Goal: Task Accomplishment & Management: Use online tool/utility

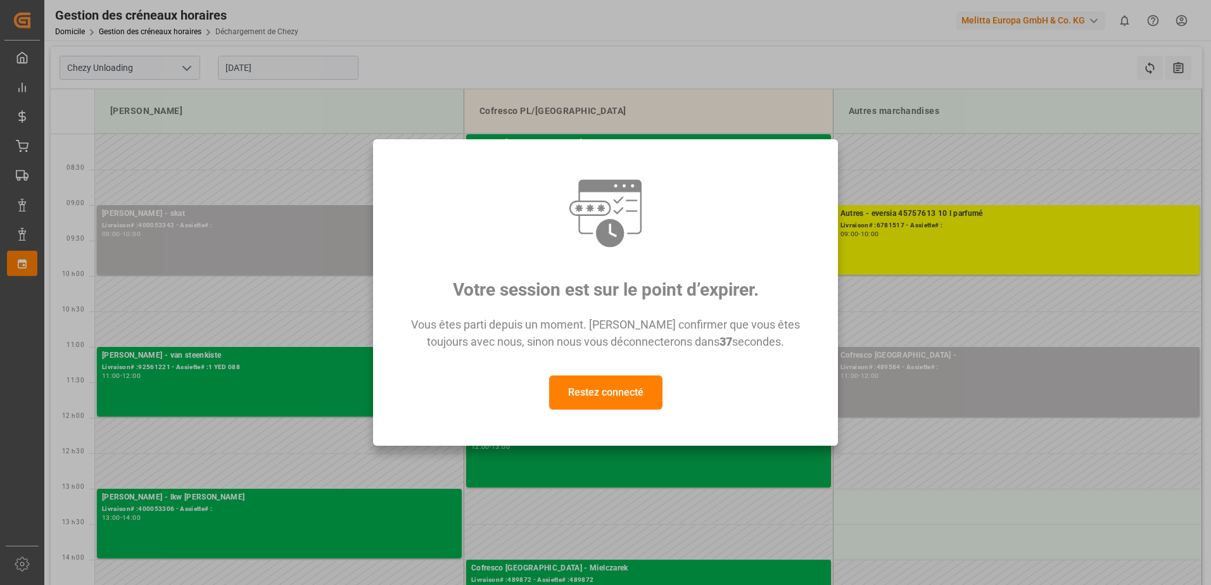
click at [578, 391] on button "Restez connecté" at bounding box center [605, 393] width 113 height 34
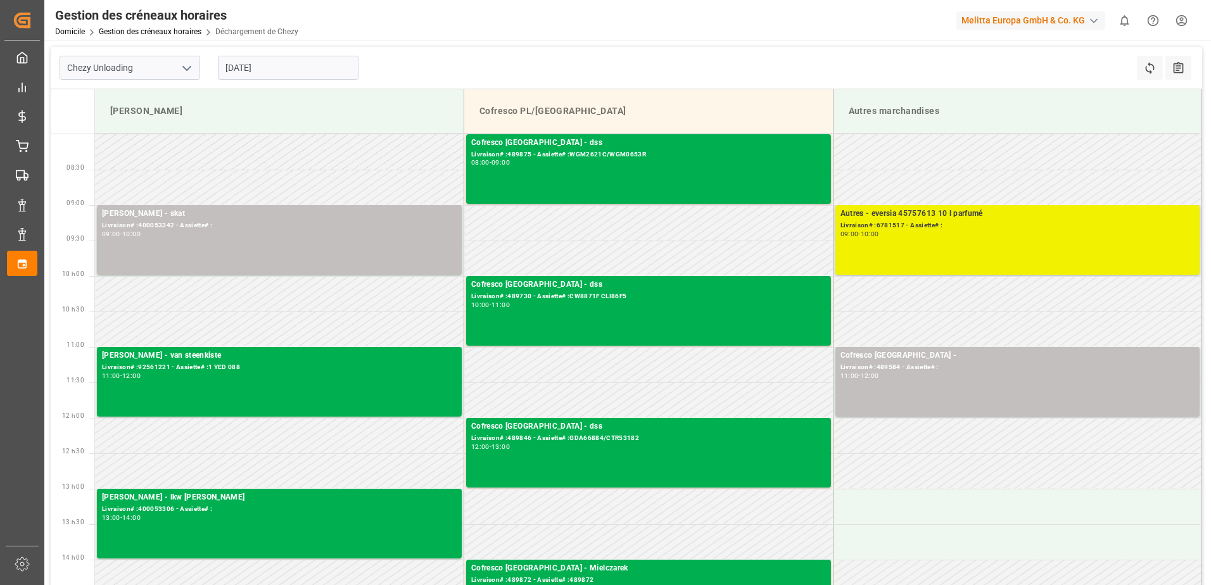
click at [1004, 247] on div "Autres - eversia 45757613 10 l parfumé Livraison# :6781517 - Assiette# : 09:00 …" at bounding box center [1018, 240] width 355 height 65
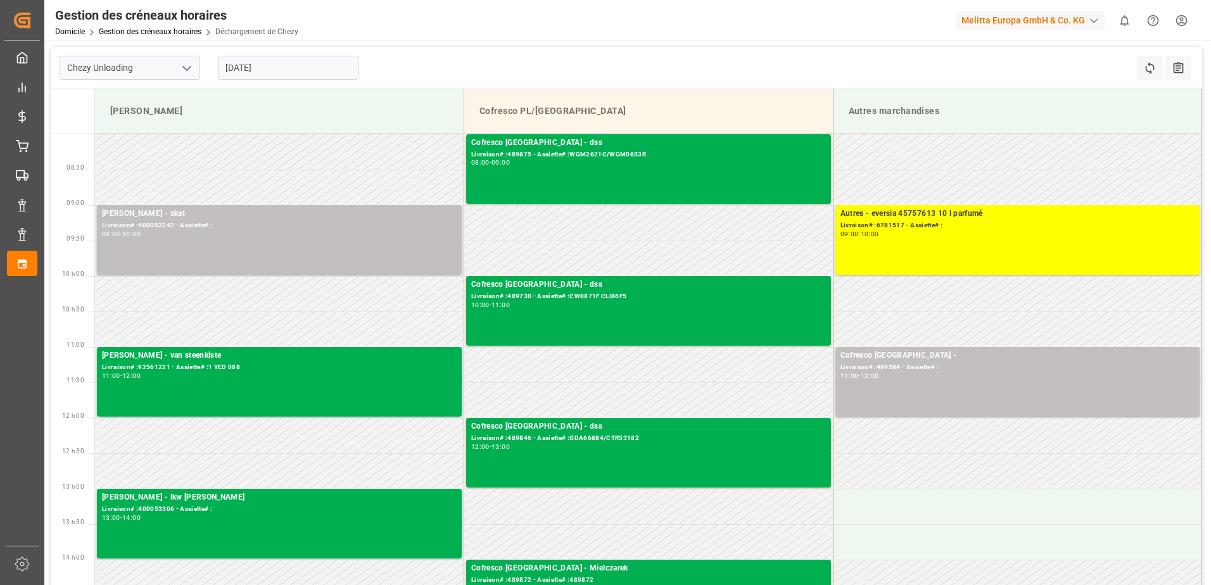
click at [1005, 246] on div "Autres - eversia 45757613 10 l parfumé Livraison# :6781517 - Assiette# : 09:00 …" at bounding box center [1018, 240] width 355 height 65
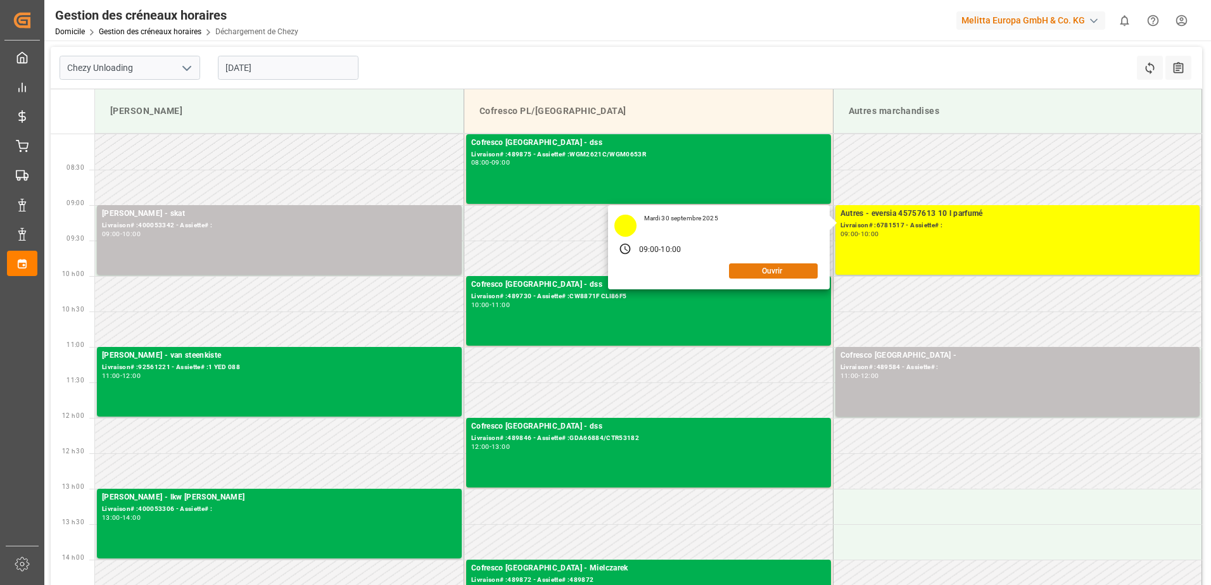
click at [775, 269] on button "Ouvrir" at bounding box center [773, 271] width 89 height 15
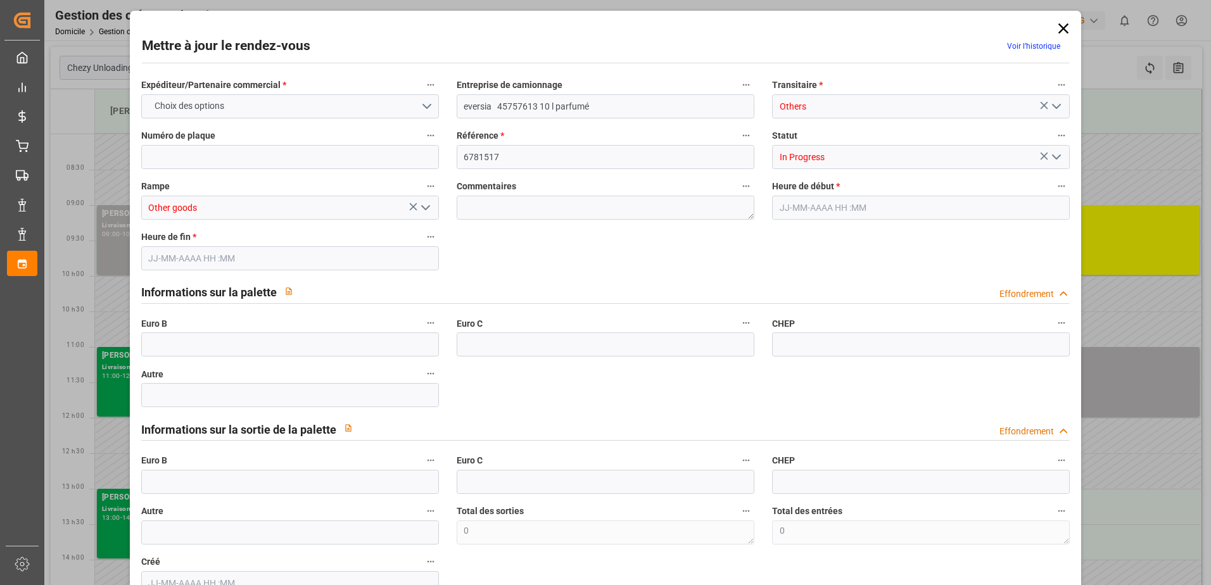
type input "0"
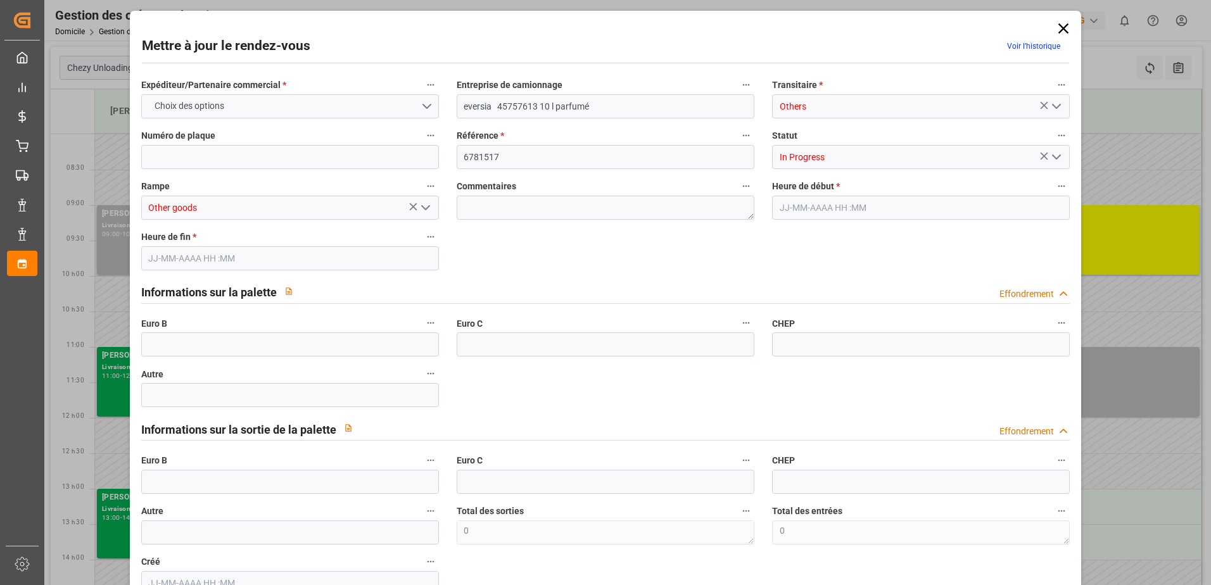
type input "0"
type input "[DATE] 09:00"
type input "[DATE] 10:00"
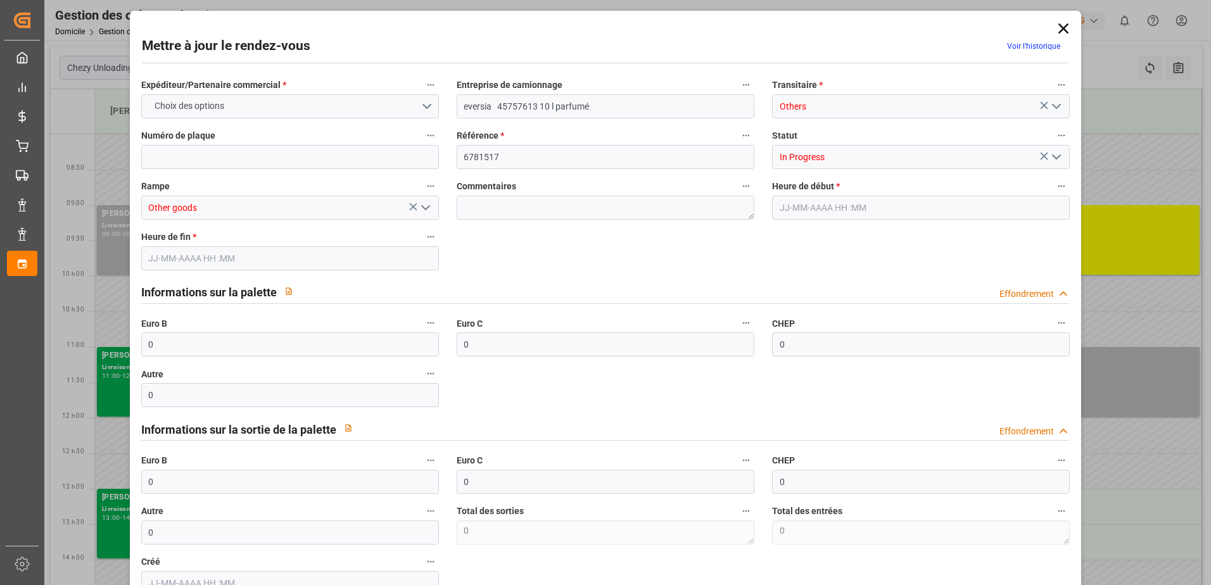
type input "[DATE] 12:24"
click at [1053, 154] on icon "Ouvrir le menu" at bounding box center [1056, 156] width 15 height 15
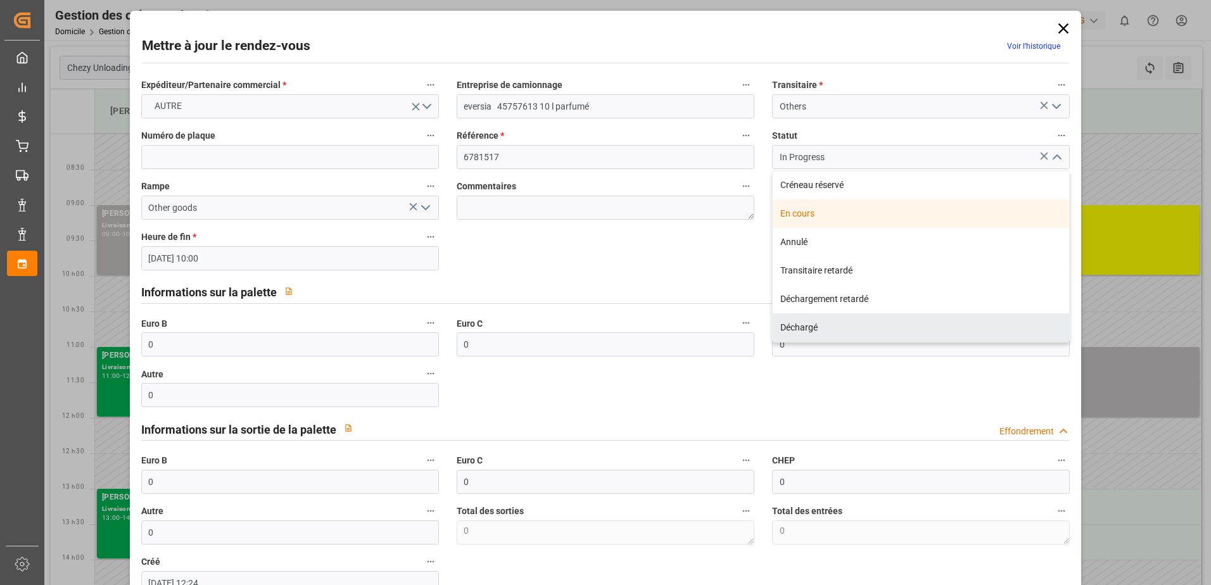
click at [795, 328] on div "Déchargé" at bounding box center [921, 328] width 296 height 29
type input "Unloaded"
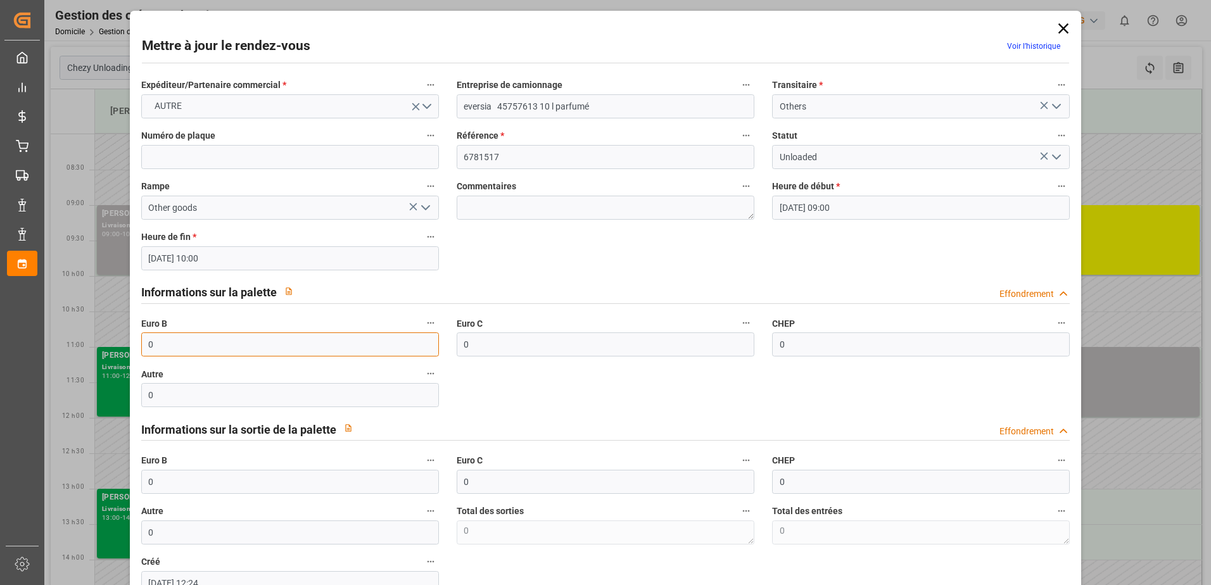
click at [257, 347] on input "0" at bounding box center [290, 345] width 298 height 24
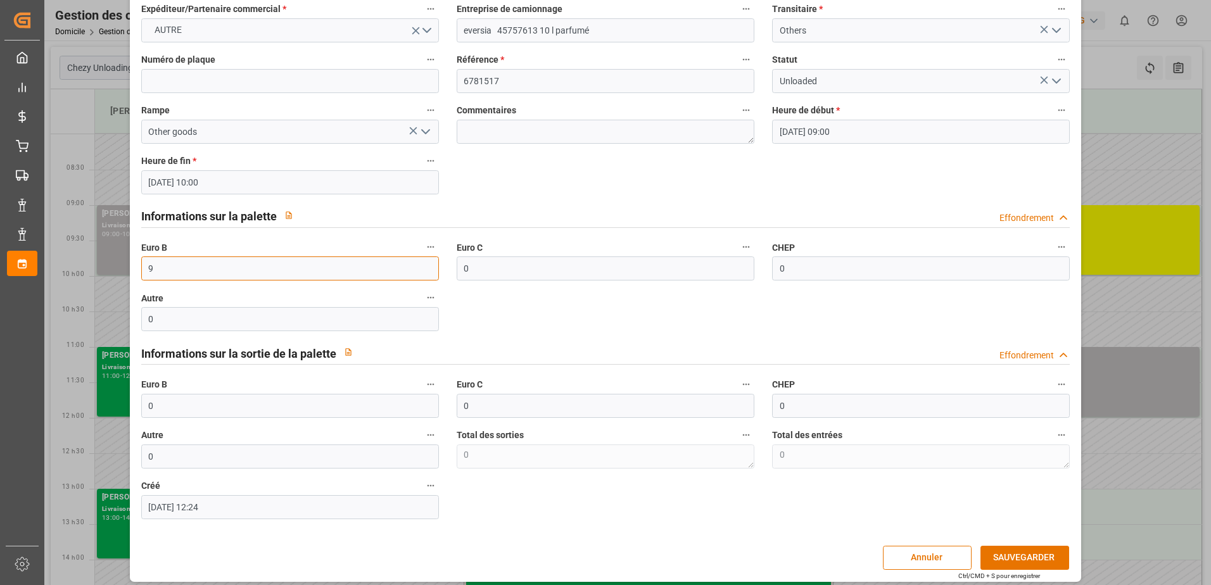
scroll to position [84, 0]
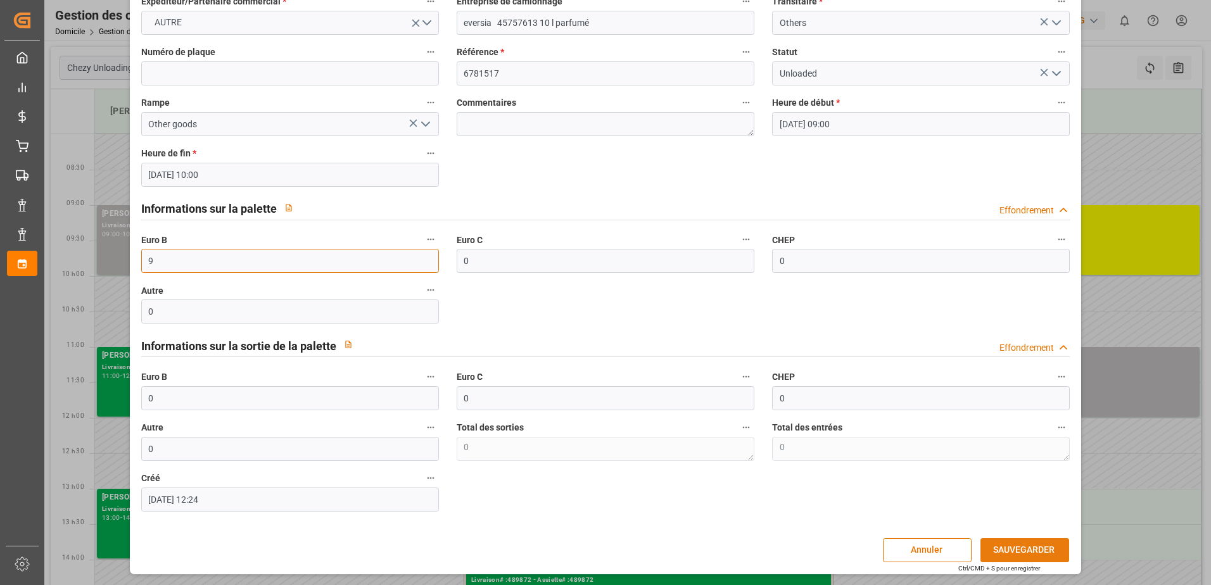
type input "9"
click at [1007, 549] on button "SAUVEGARDER" at bounding box center [1025, 550] width 89 height 24
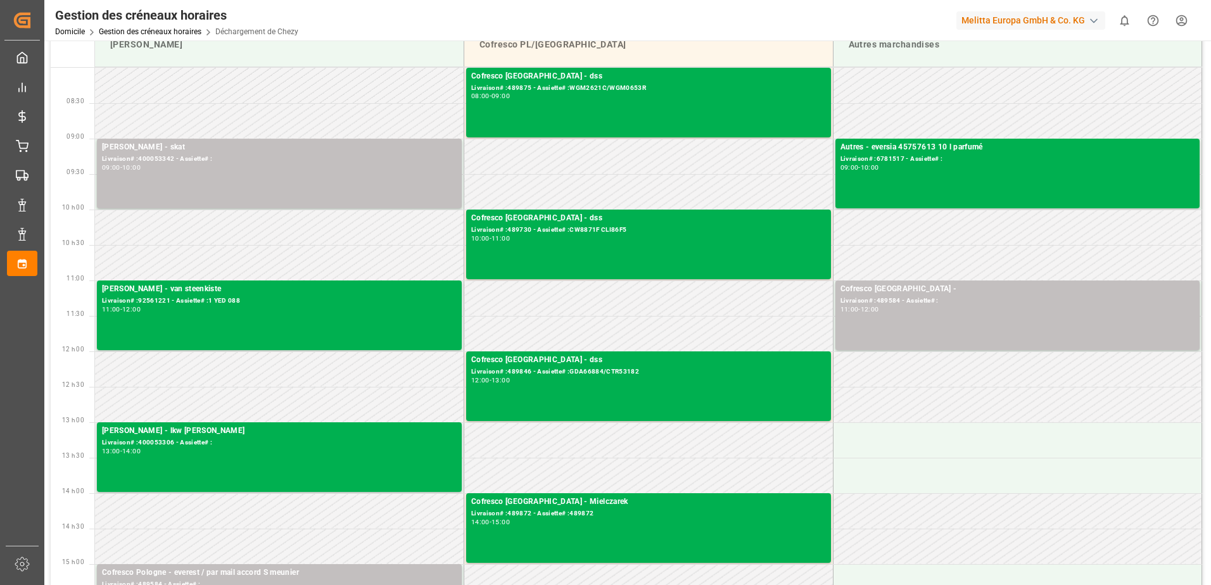
scroll to position [63, 0]
